Goal: Information Seeking & Learning: Learn about a topic

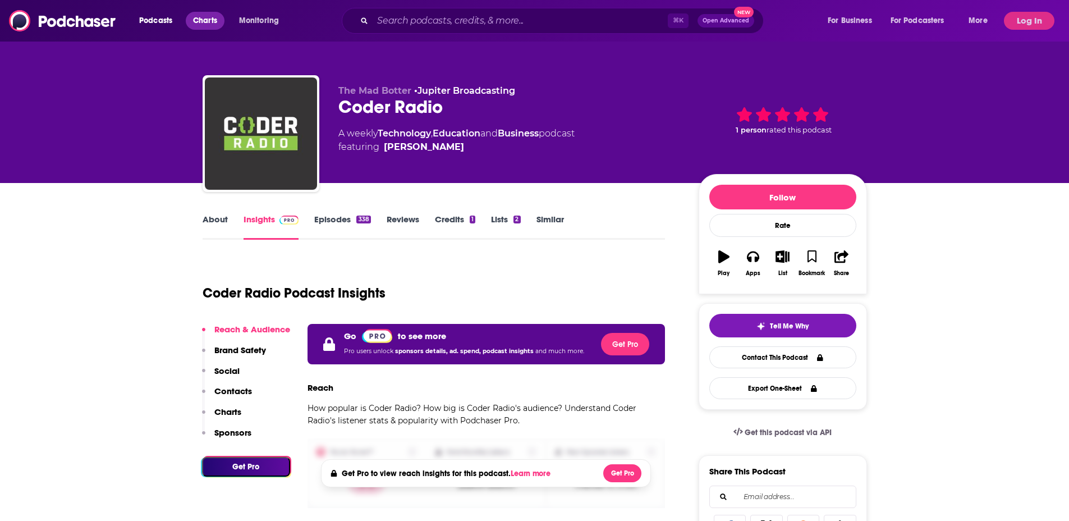
click at [210, 12] on link "Charts" at bounding box center [205, 21] width 38 height 18
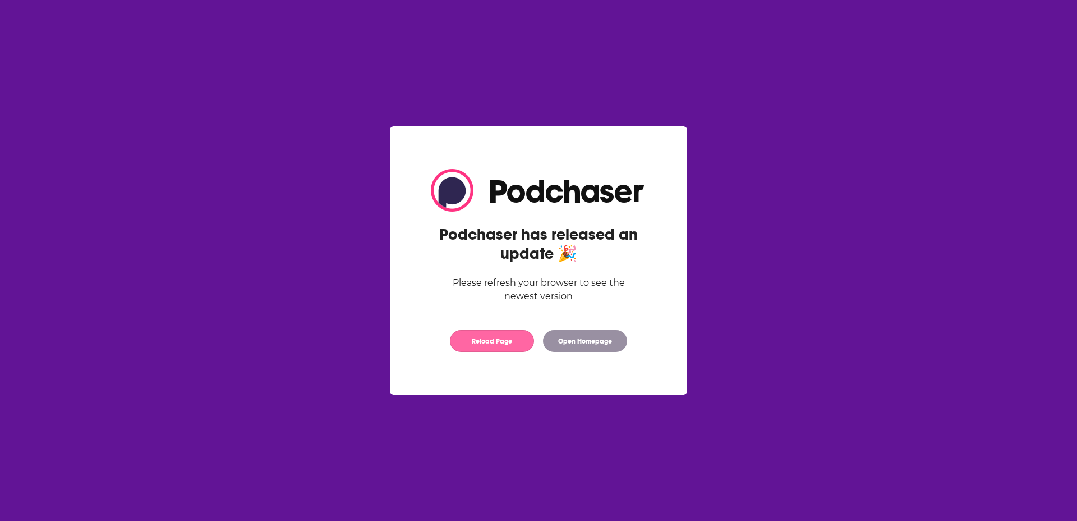
click at [494, 337] on button "Reload Page" at bounding box center [492, 341] width 84 height 22
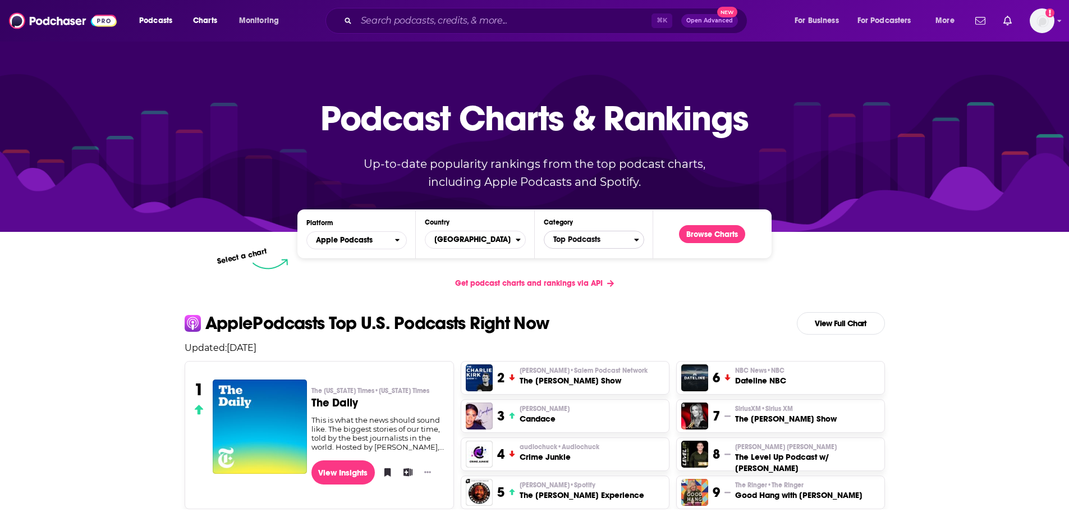
click at [577, 233] on span "Top Podcasts" at bounding box center [589, 239] width 90 height 19
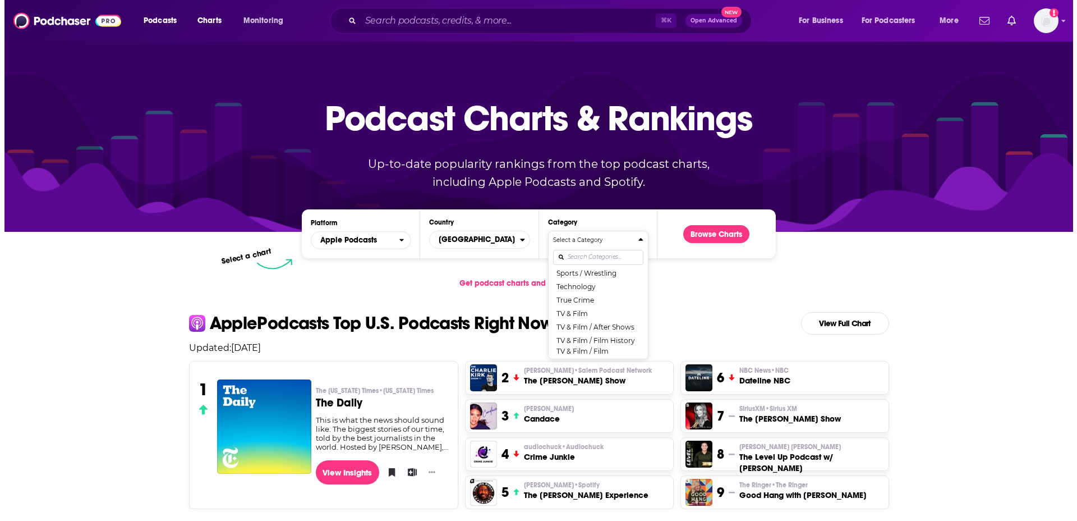
scroll to position [1428, 0]
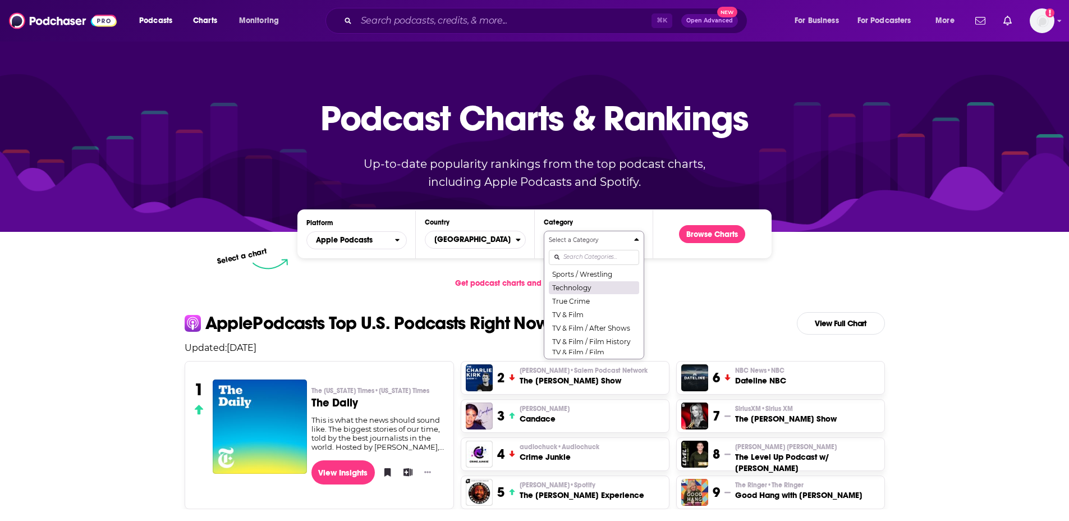
click at [584, 294] on button "Technology" at bounding box center [594, 286] width 90 height 13
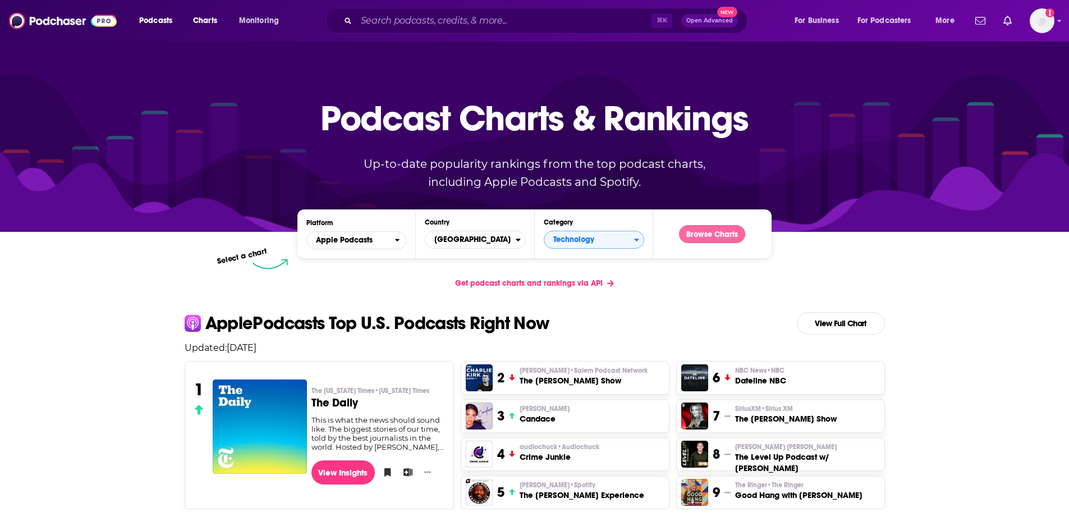
click at [719, 231] on button "Browse Charts" at bounding box center [712, 234] width 66 height 18
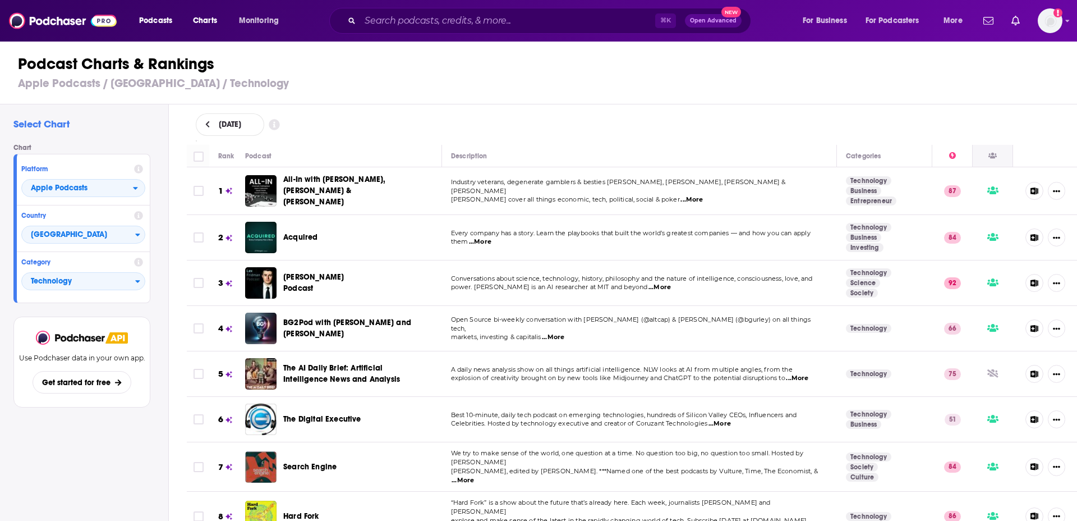
click at [988, 158] on icon at bounding box center [992, 156] width 8 height 6
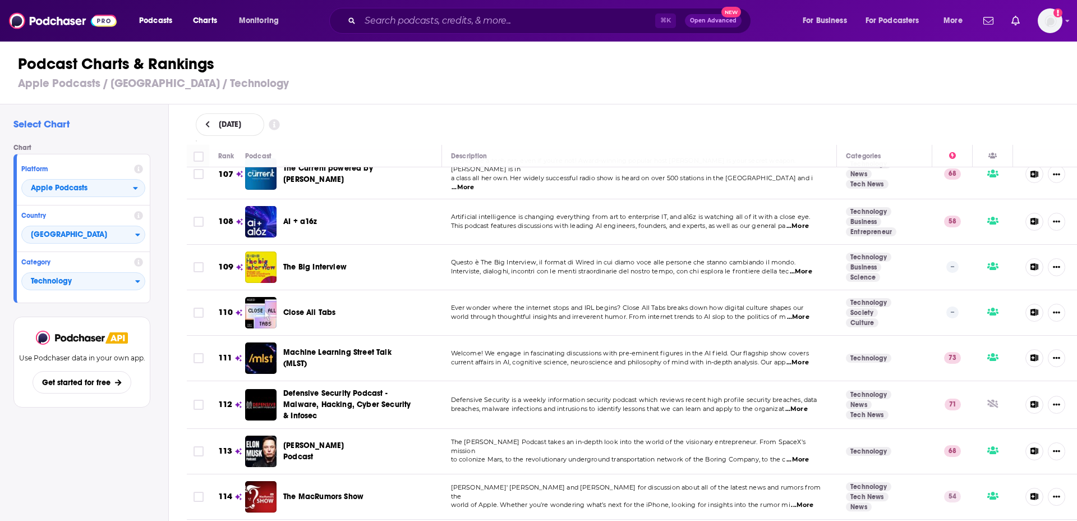
scroll to position [4864, 0]
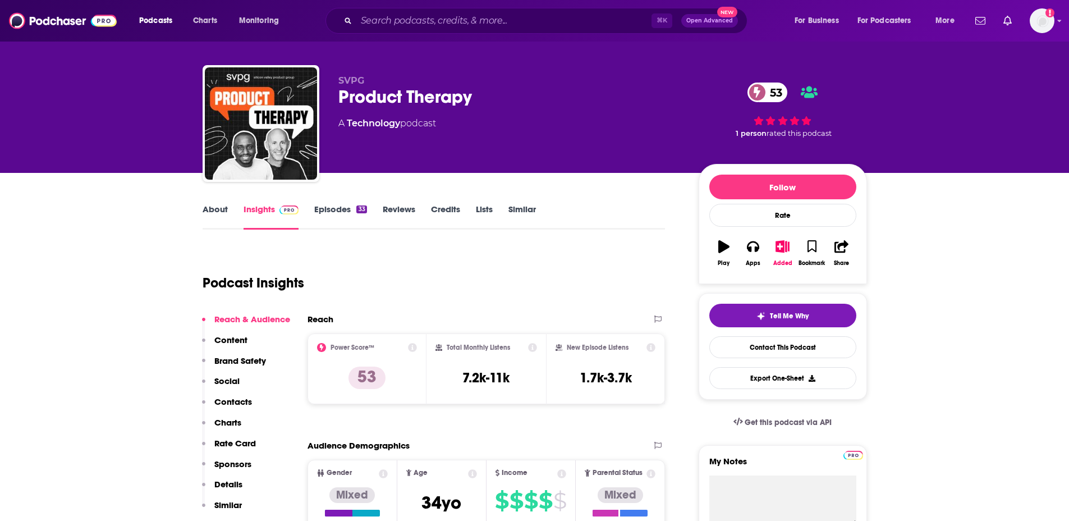
scroll to position [12, 0]
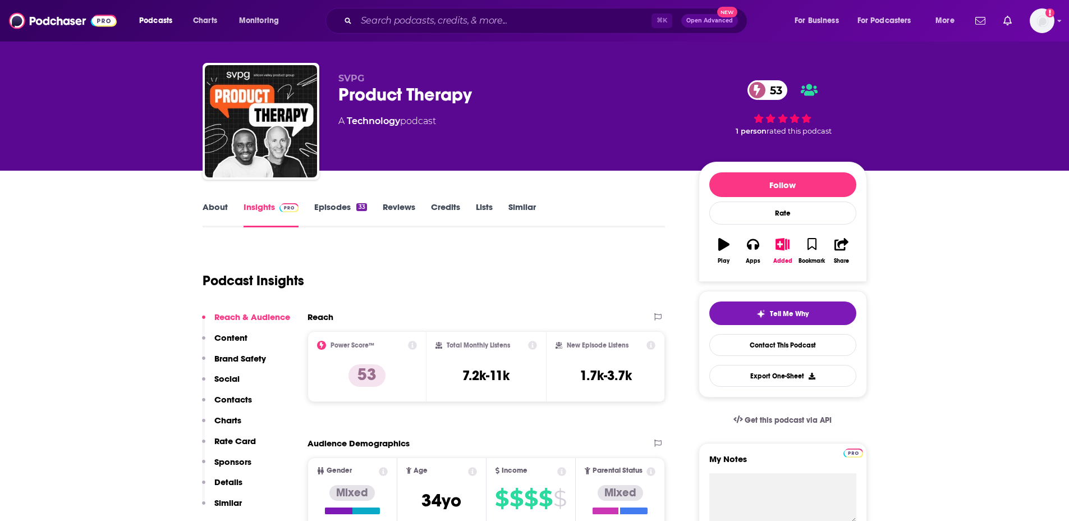
click at [324, 205] on link "Episodes 33" at bounding box center [340, 214] width 52 height 26
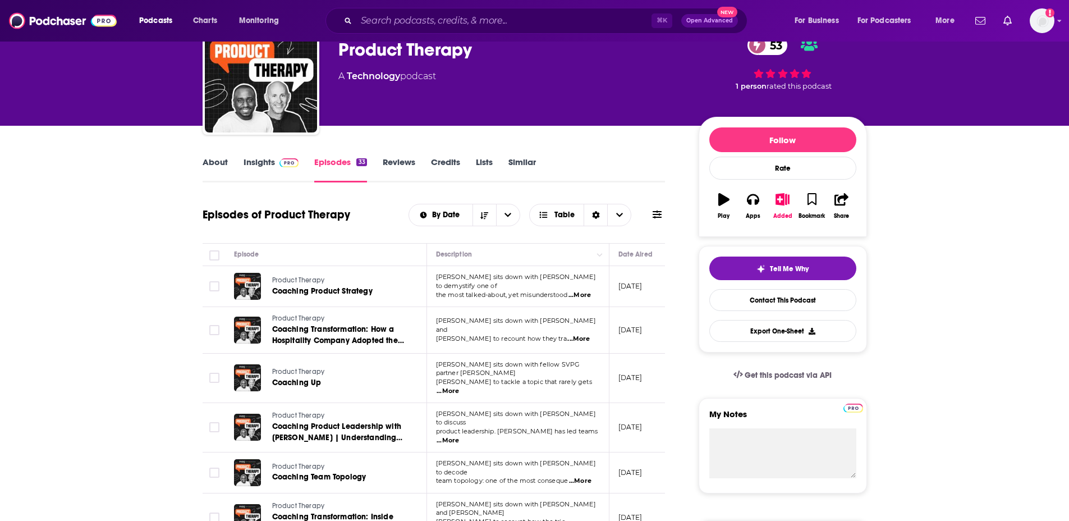
scroll to position [59, 0]
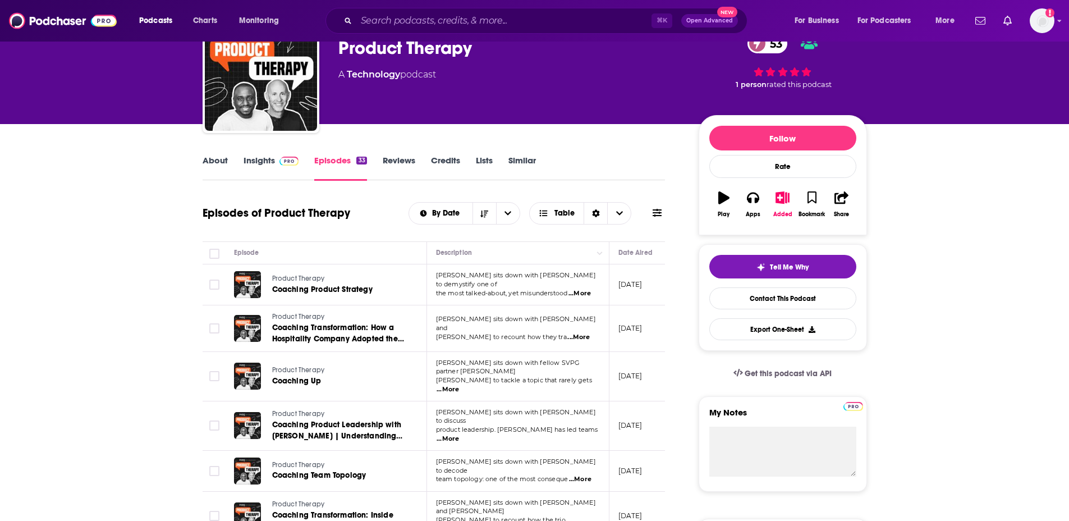
click at [581, 289] on span "...More" at bounding box center [579, 293] width 22 height 9
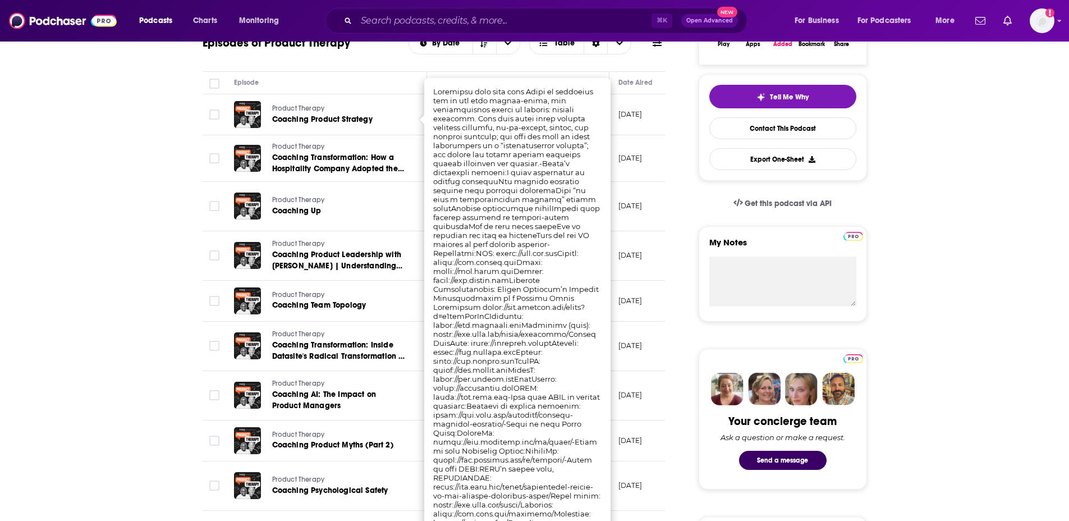
scroll to position [117, 0]
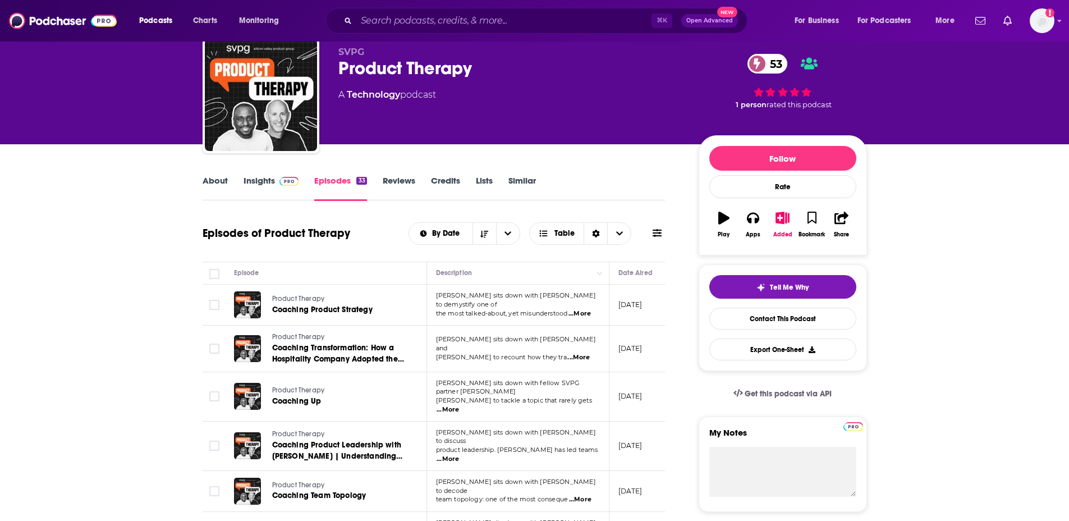
scroll to position [32, 0]
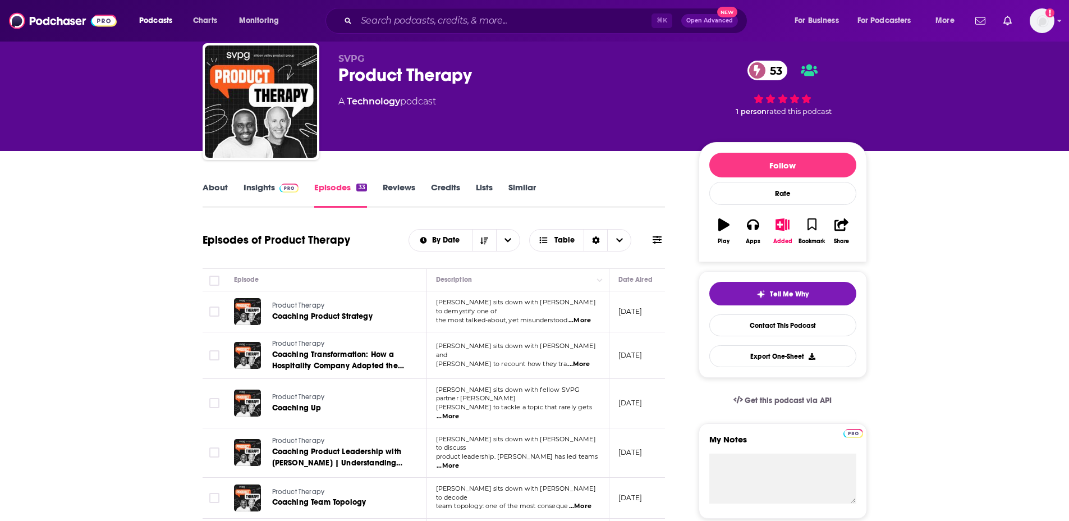
click at [223, 187] on link "About" at bounding box center [214, 195] width 25 height 26
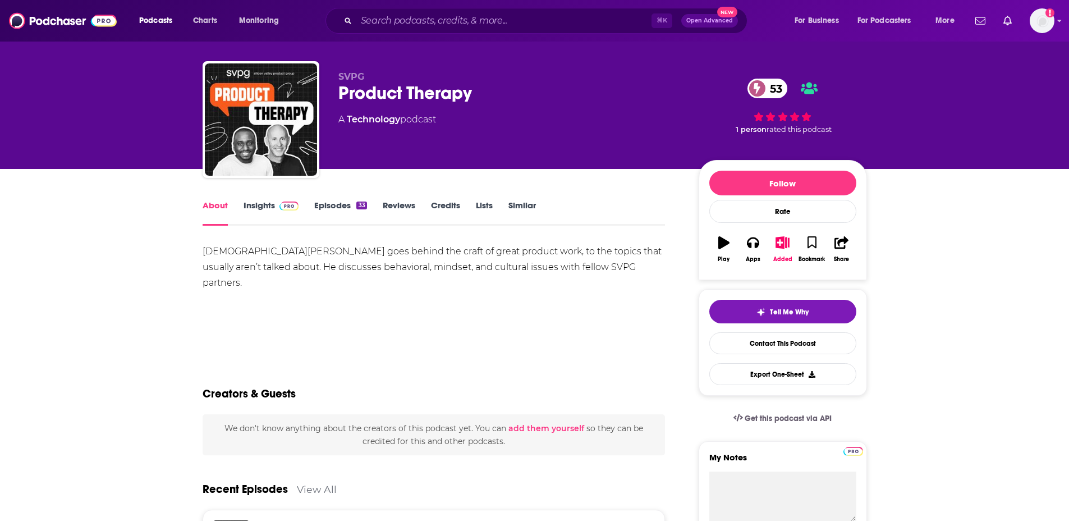
scroll to position [6, 0]
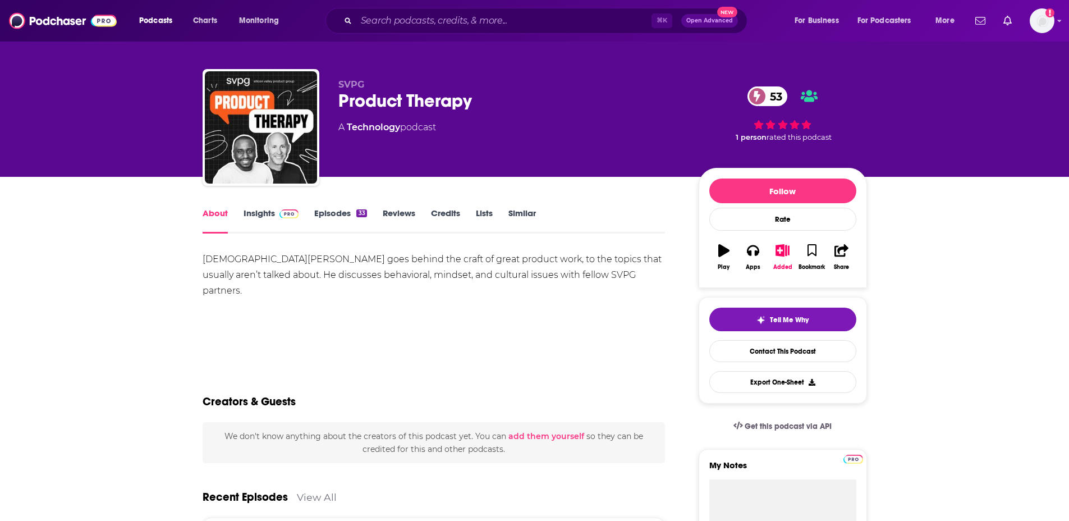
click at [257, 212] on link "Insights" at bounding box center [271, 221] width 56 height 26
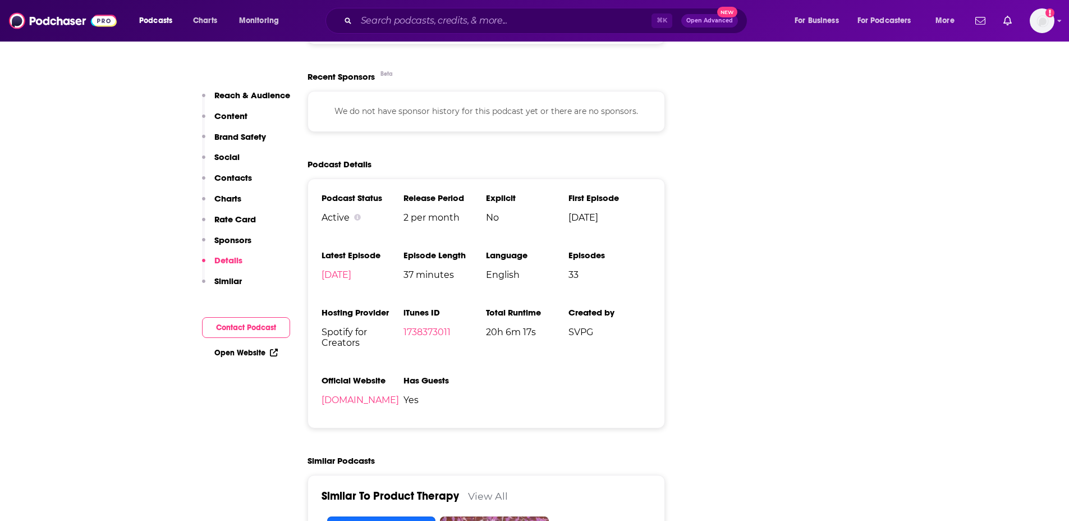
scroll to position [1760, 0]
